Goal: Task Accomplishment & Management: Use online tool/utility

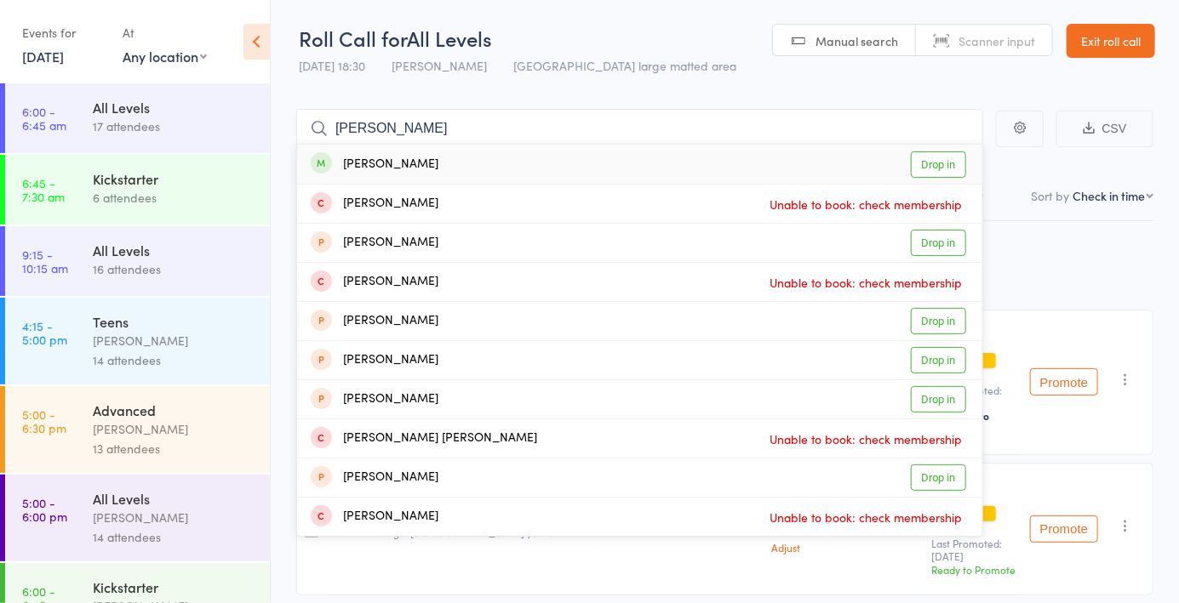
type input "[PERSON_NAME]"
click at [941, 174] on link "Drop in" at bounding box center [937, 164] width 55 height 26
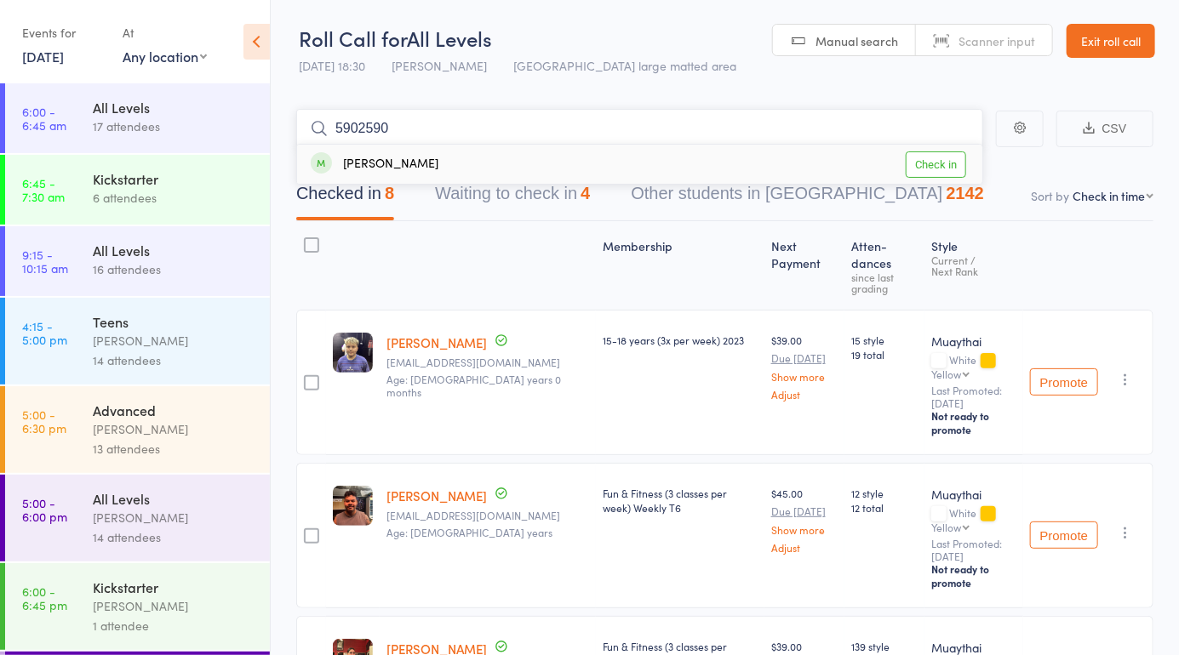
type input "59025902"
type input "58746002"
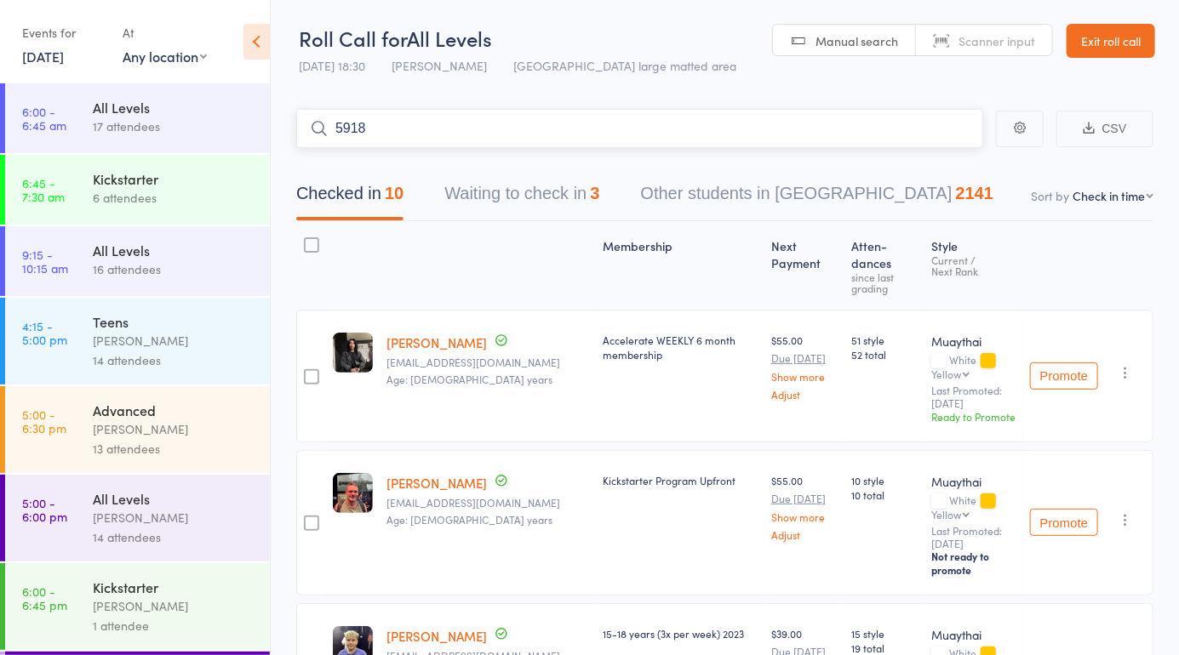
type input "5918"
click at [921, 158] on link "Drop in" at bounding box center [937, 164] width 55 height 26
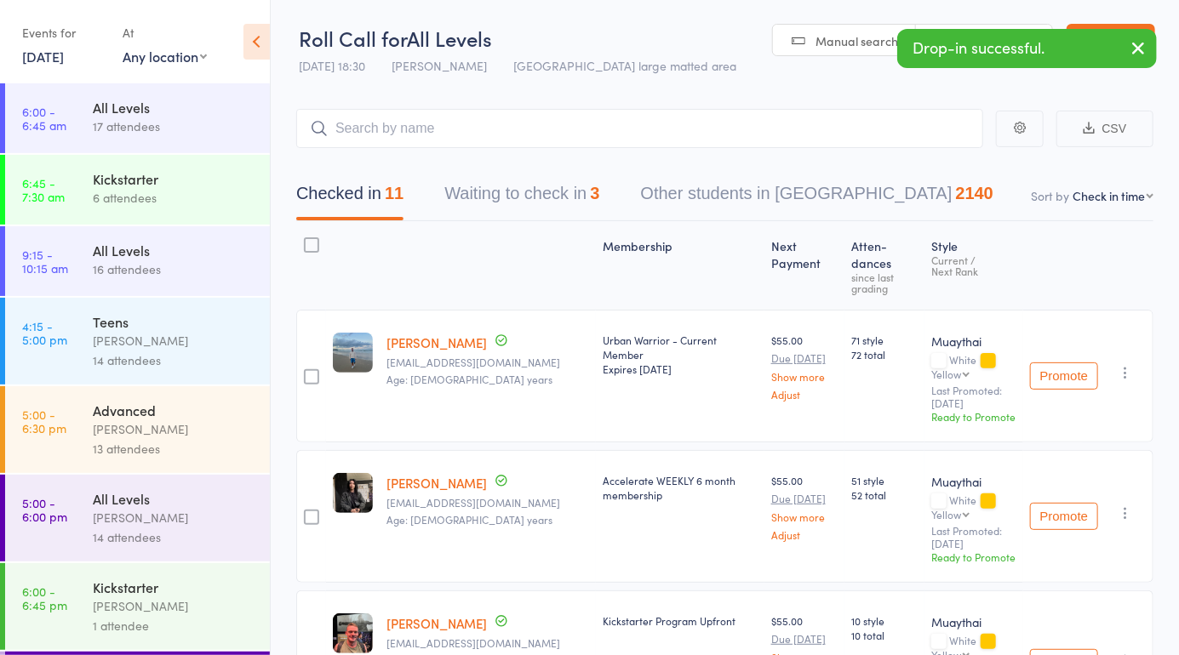
click at [791, 43] on link "Manual search" at bounding box center [844, 41] width 143 height 32
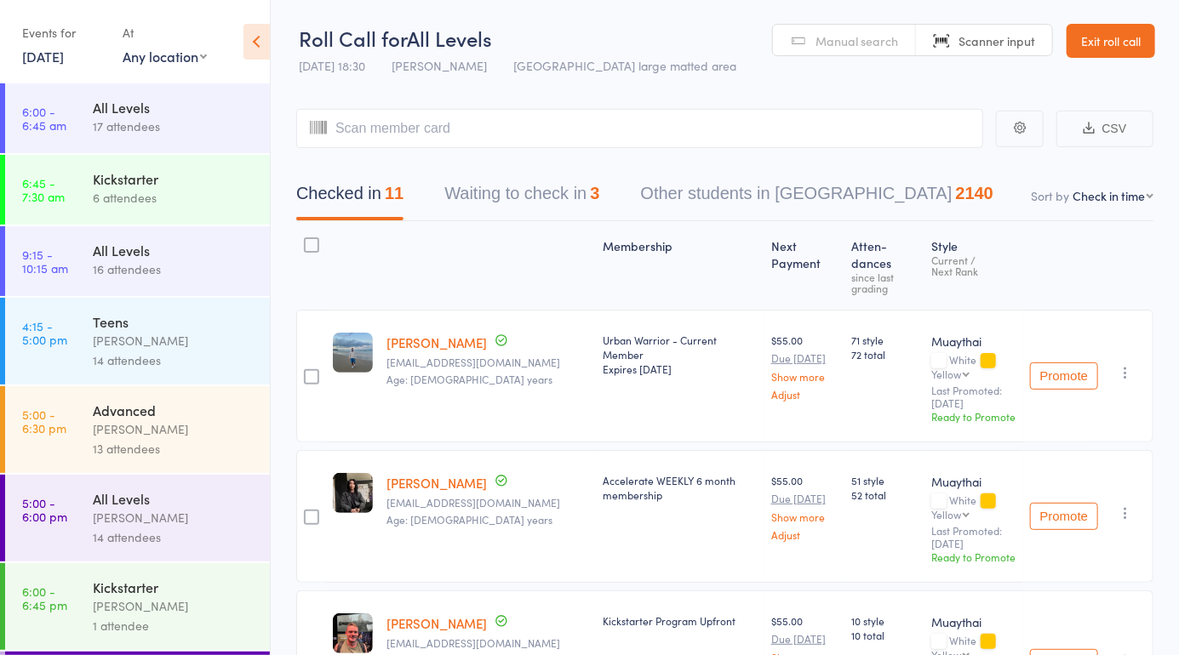
click at [795, 28] on link "Manual search" at bounding box center [844, 41] width 143 height 32
click at [822, 54] on link "Manual search" at bounding box center [844, 41] width 143 height 32
click at [356, 147] on input "search" at bounding box center [639, 128] width 687 height 39
click at [844, 48] on span "Manual search" at bounding box center [856, 40] width 83 height 17
click at [369, 134] on input "search" at bounding box center [639, 128] width 687 height 39
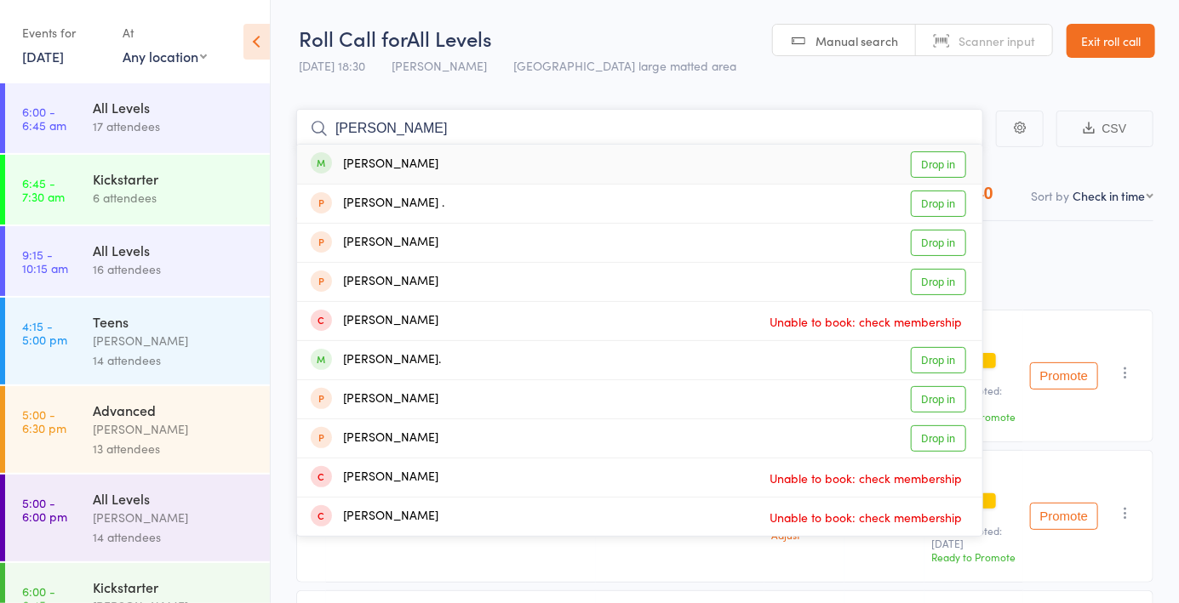
type input "[PERSON_NAME]"
click at [932, 165] on link "Drop in" at bounding box center [937, 164] width 55 height 26
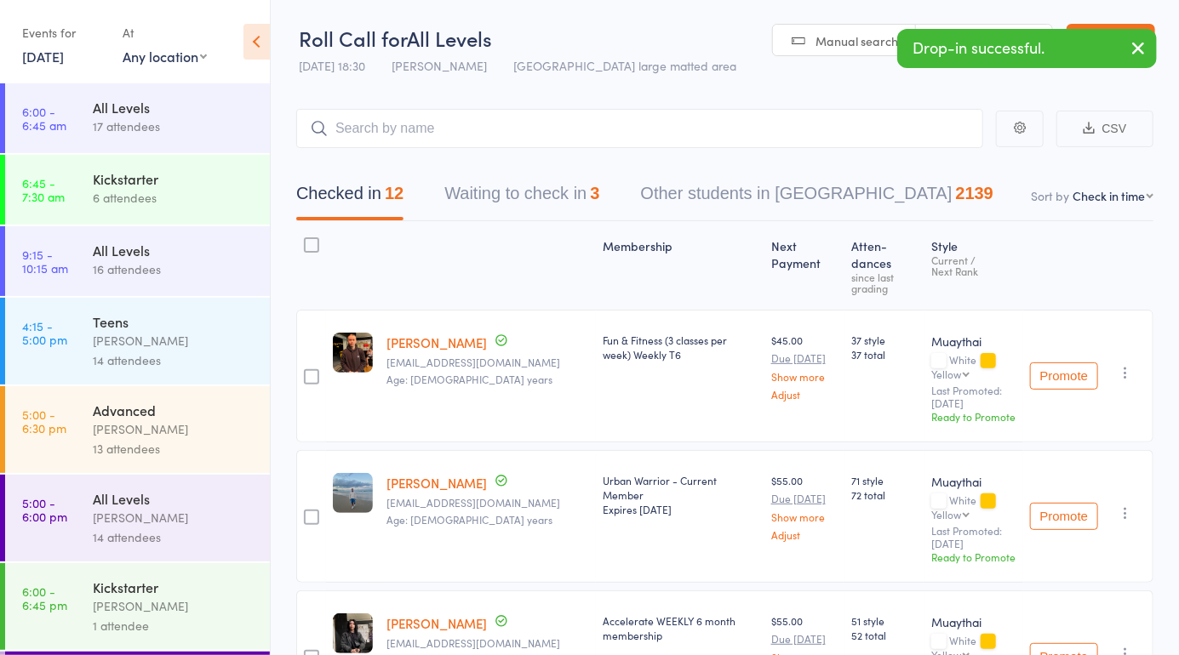
click at [816, 66] on header "Roll Call for All Levels [DATE] 18:30 [PERSON_NAME] Miami large matted area Man…" at bounding box center [725, 41] width 908 height 83
click at [807, 33] on link "Manual search" at bounding box center [844, 41] width 143 height 32
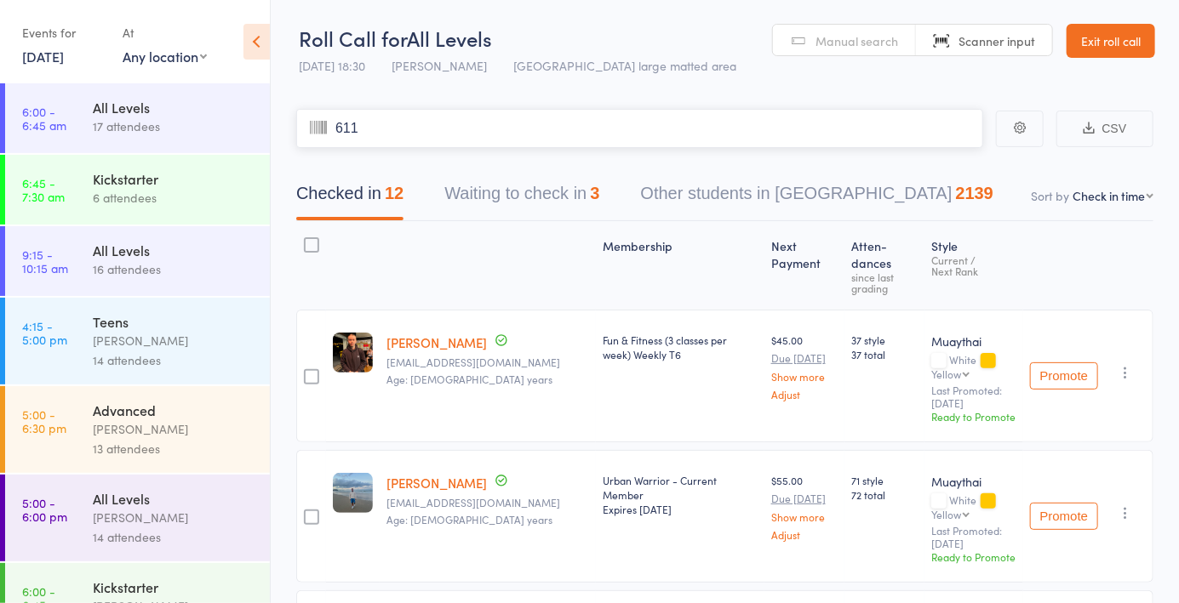
type input "6118"
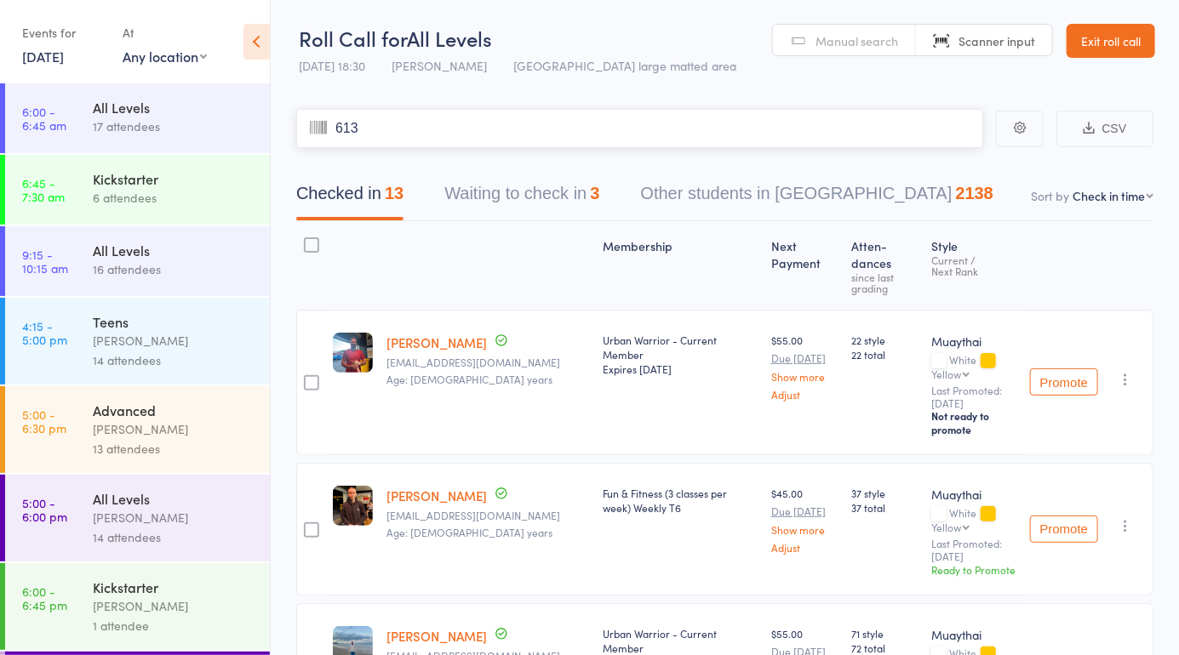
type input "6136"
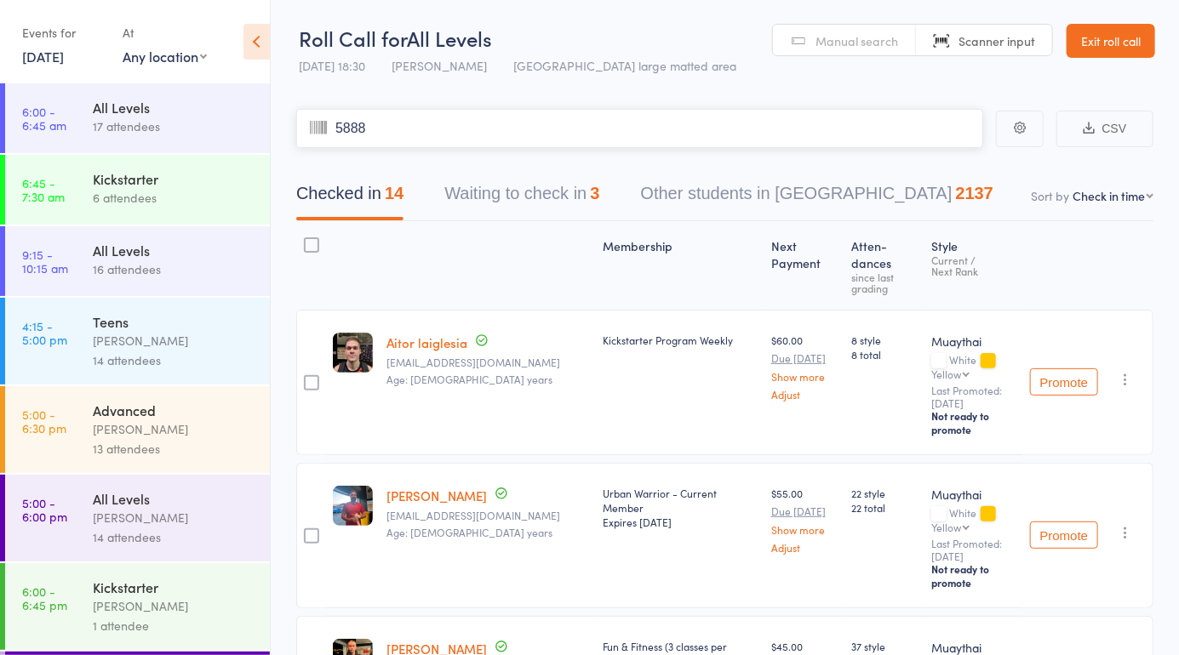
type input "5888"
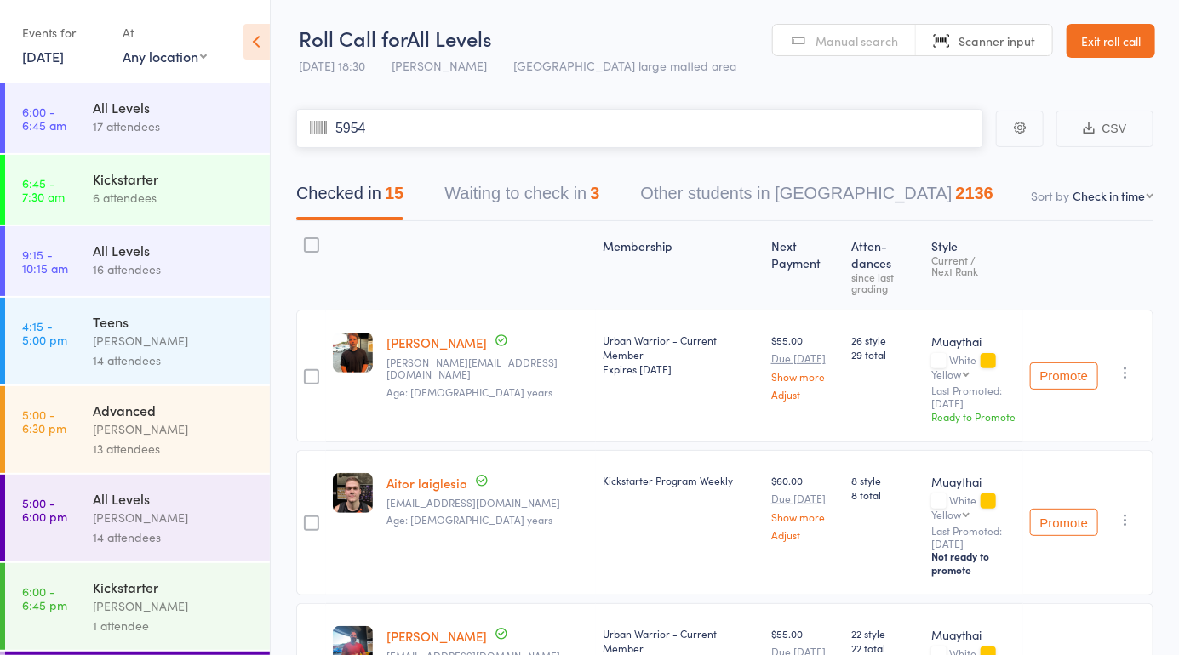
type input "5954"
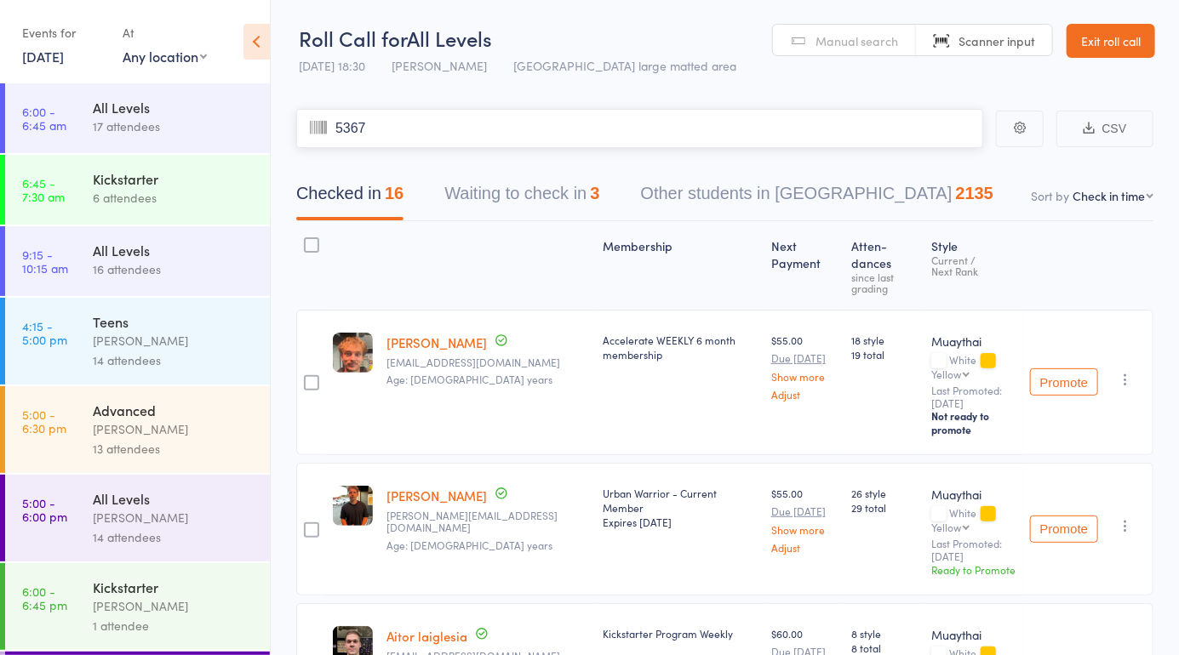
type input "5367"
